Goal: Use online tool/utility: Utilize a website feature to perform a specific function

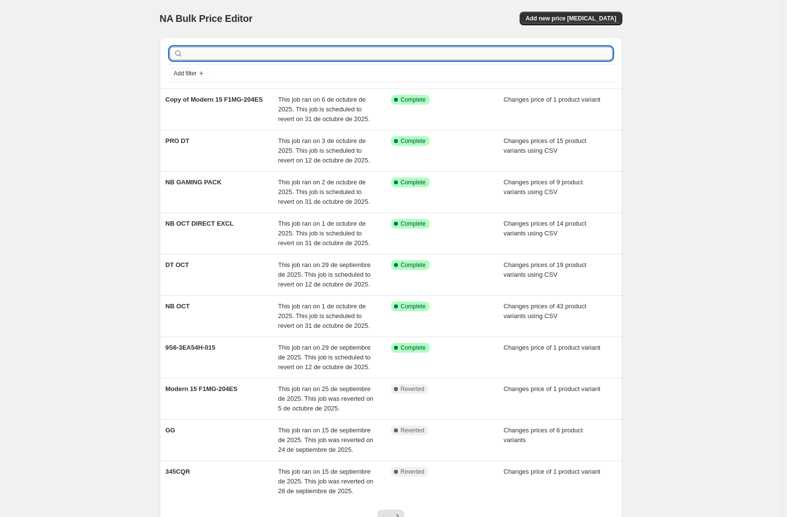
click at [284, 53] on input "text" at bounding box center [398, 54] width 427 height 14
type input "claw"
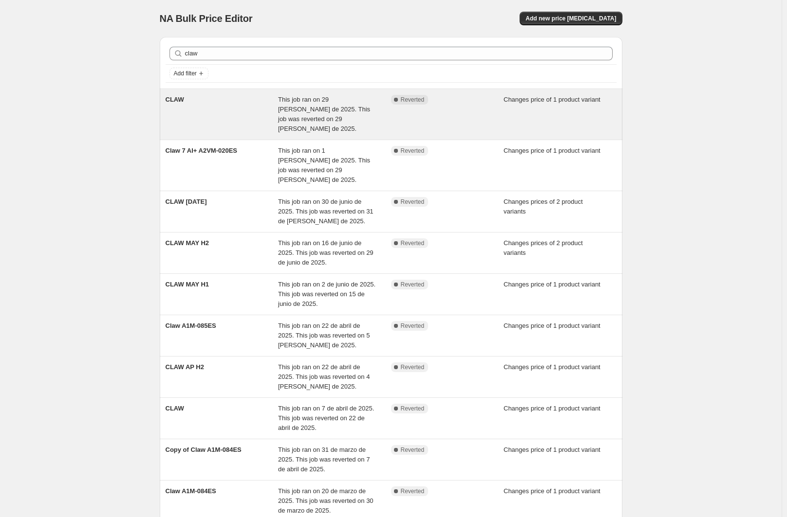
click at [190, 109] on div "CLAW" at bounding box center [222, 114] width 113 height 39
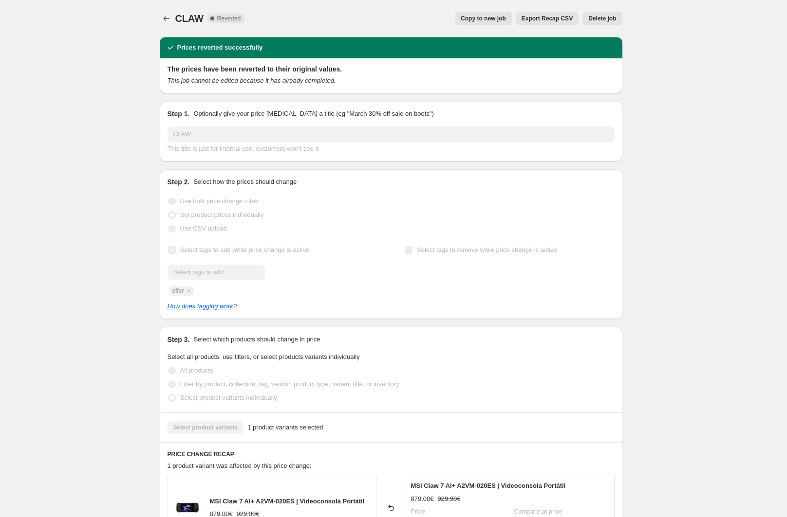
drag, startPoint x: 648, startPoint y: 131, endPoint x: 634, endPoint y: 128, distance: 14.4
click at [647, 131] on div "CLAW. This page is ready CLAW Complete Reverted Copy to new job Export Recap CS…" at bounding box center [390, 432] width 781 height 865
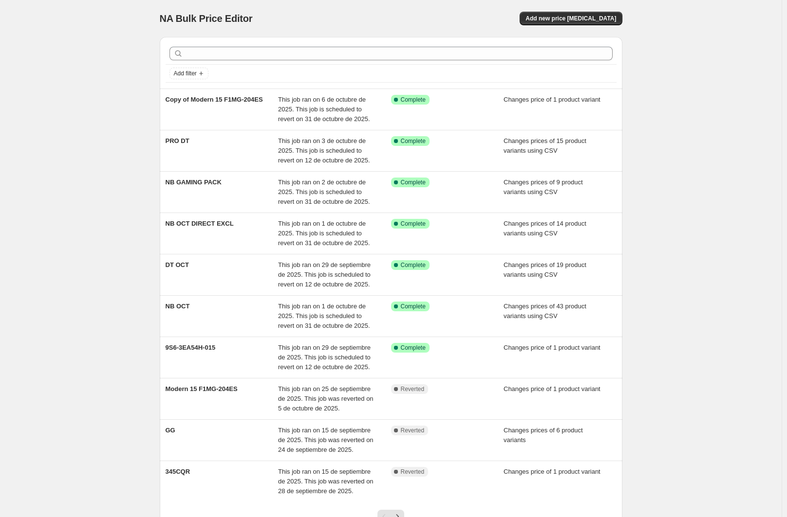
click at [665, 82] on div "NA Bulk Price Editor. This page is ready NA Bulk Price Editor Add new price [ME…" at bounding box center [390, 299] width 781 height 599
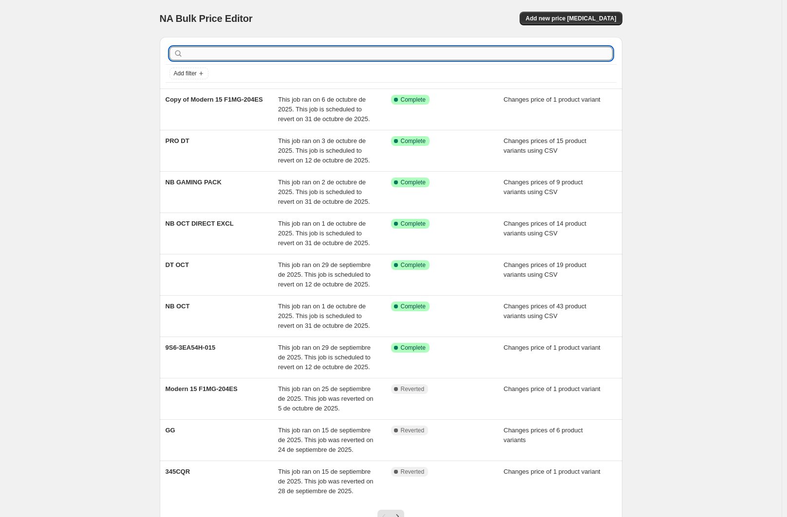
click at [231, 59] on input "text" at bounding box center [398, 54] width 427 height 14
type input "claw"
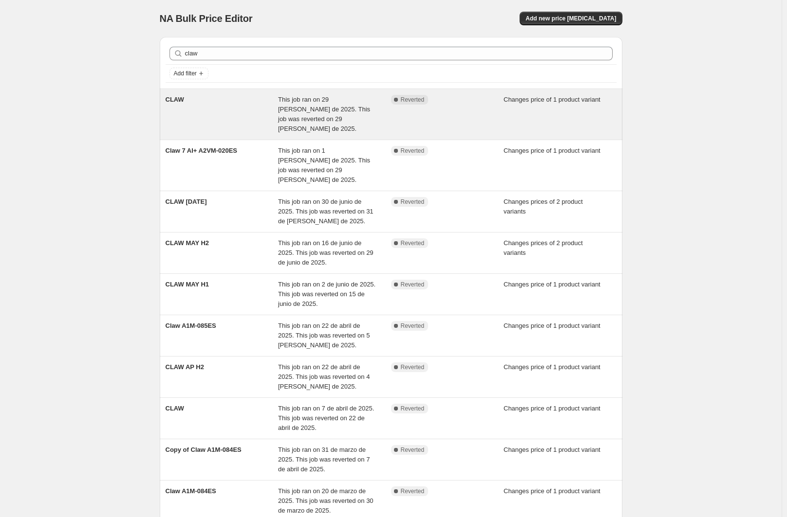
click at [215, 105] on div "CLAW" at bounding box center [222, 114] width 113 height 39
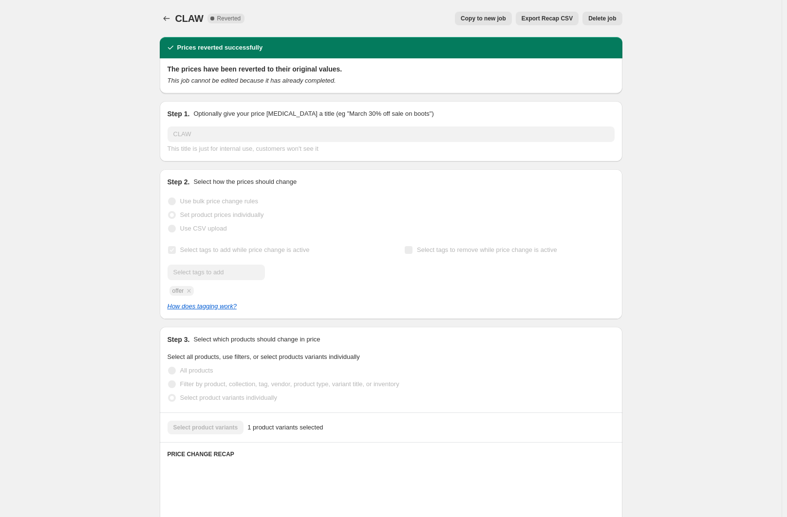
click at [498, 18] on span "Copy to new job" at bounding box center [483, 19] width 45 height 8
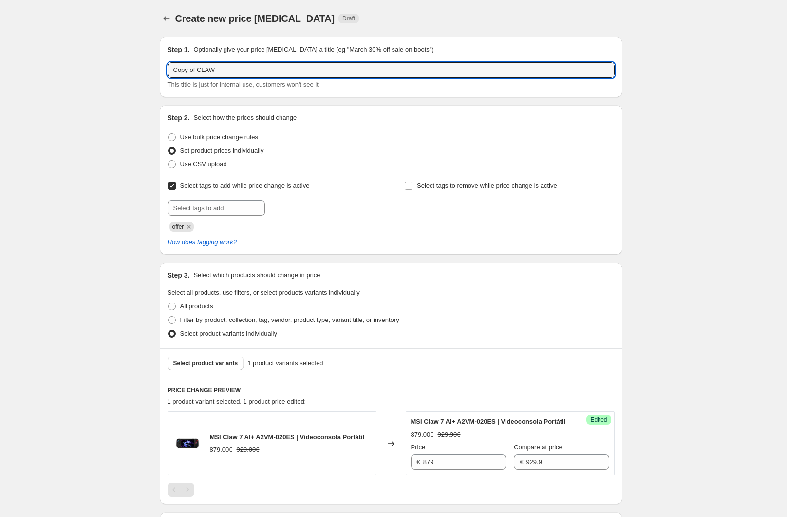
drag, startPoint x: 199, startPoint y: 70, endPoint x: 30, endPoint y: 73, distance: 168.5
click at [30, 73] on div "Create new price [MEDICAL_DATA]. This page is ready Create new price [MEDICAL_D…" at bounding box center [390, 328] width 781 height 656
click at [229, 69] on input "CLAW" at bounding box center [390, 70] width 447 height 16
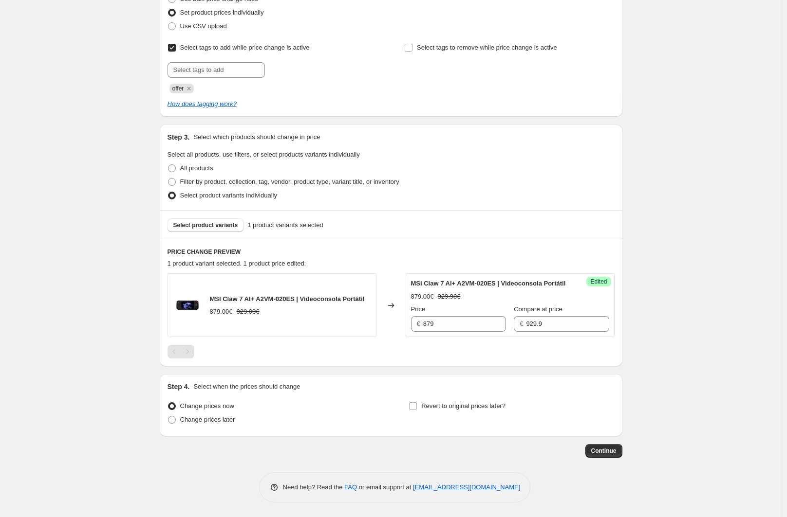
scroll to position [147, 0]
type input "CLAW OCT"
click at [622, 229] on div "Select product variants 1 product variants selected" at bounding box center [391, 225] width 462 height 30
click at [448, 329] on input "879" at bounding box center [464, 324] width 83 height 16
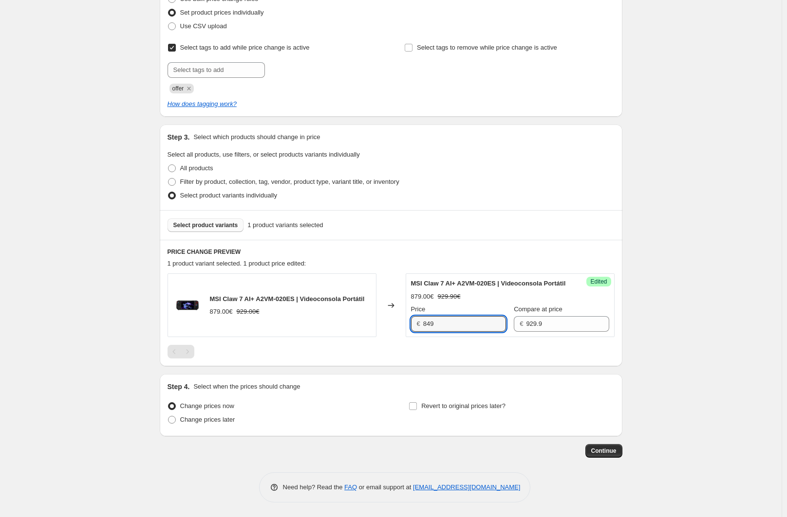
type input "849"
click at [201, 221] on span "Select product variants" at bounding box center [205, 225] width 65 height 8
click at [699, 132] on div "Create new price [MEDICAL_DATA]. This page is ready Create new price [MEDICAL_D…" at bounding box center [390, 190] width 781 height 656
click at [444, 407] on span "Revert to original prices later?" at bounding box center [463, 406] width 84 height 7
click at [417, 407] on input "Revert to original prices later?" at bounding box center [413, 407] width 8 height 8
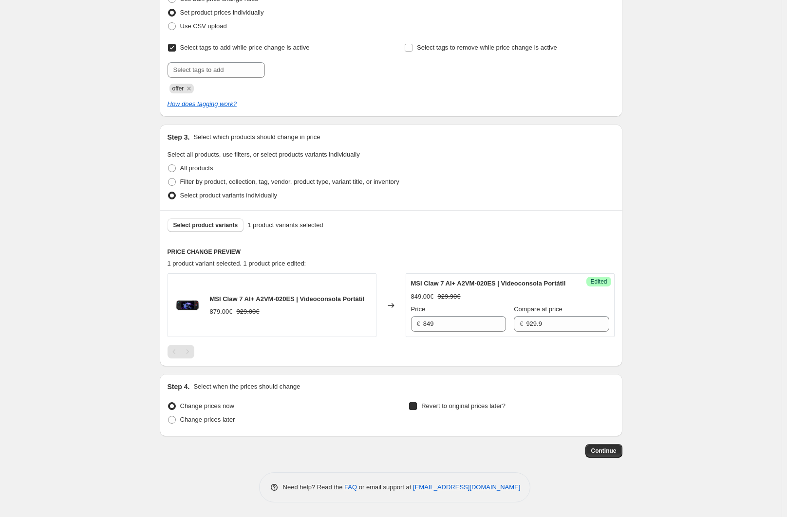
checkbox input "true"
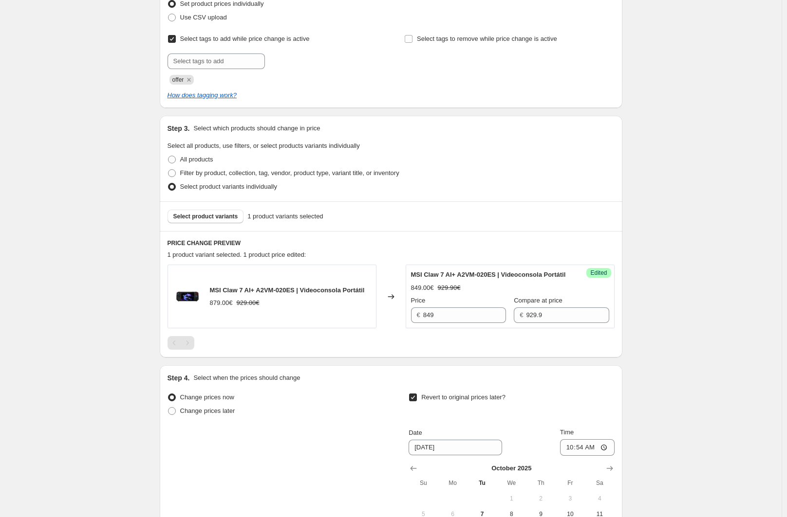
click at [682, 100] on div "Create new price [MEDICAL_DATA]. This page is ready Create new price [MEDICAL_D…" at bounding box center [390, 264] width 781 height 822
drag, startPoint x: 81, startPoint y: 137, endPoint x: 220, endPoint y: 245, distance: 175.5
click at [82, 137] on div "Create new price [MEDICAL_DATA]. This page is ready Create new price [MEDICAL_D…" at bounding box center [390, 264] width 781 height 822
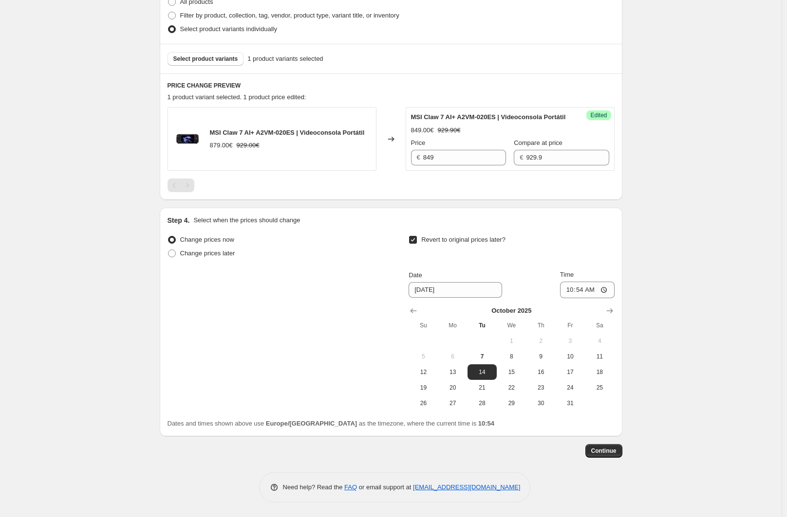
scroll to position [313, 0]
drag, startPoint x: 674, startPoint y: 222, endPoint x: 582, endPoint y: 293, distance: 116.1
click at [672, 224] on div "Create new price [MEDICAL_DATA]. This page is ready Create new price [MEDICAL_D…" at bounding box center [390, 106] width 781 height 822
click at [568, 401] on span "31" at bounding box center [569, 404] width 21 height 8
type input "[DATE]"
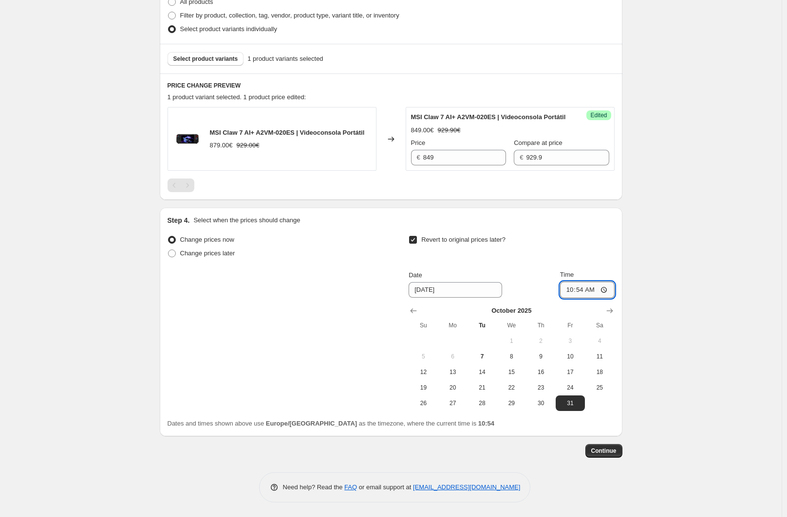
click at [581, 293] on input "10:54" at bounding box center [587, 290] width 55 height 17
type input "23:59"
click at [614, 448] on span "Continue" at bounding box center [603, 451] width 25 height 8
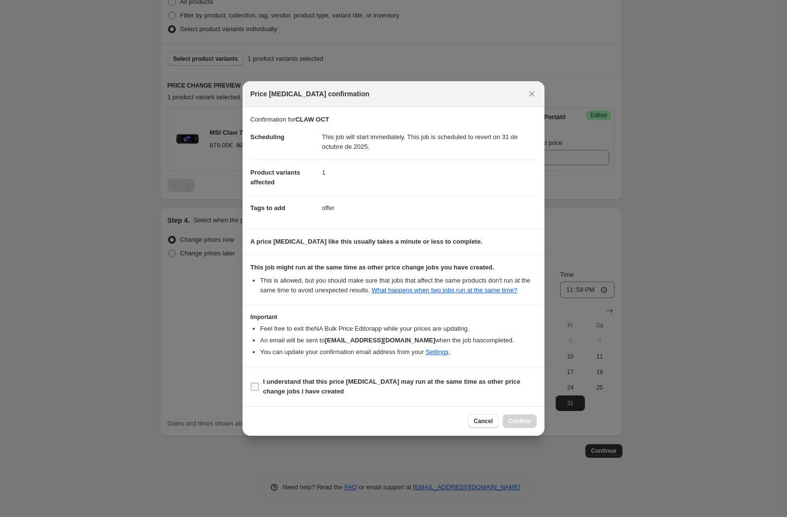
click at [309, 387] on span "I understand that this price [MEDICAL_DATA] may run at the same time as other p…" at bounding box center [400, 386] width 274 height 19
click at [258, 387] on input "I understand that this price [MEDICAL_DATA] may run at the same time as other p…" at bounding box center [255, 387] width 8 height 8
checkbox input "true"
click at [528, 419] on span "Confirm" at bounding box center [519, 422] width 22 height 8
